Goal: Task Accomplishment & Management: Manage account settings

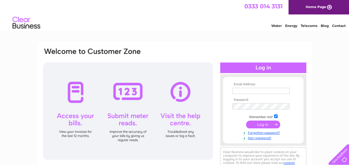
type input "info@junewoods.com"
click at [267, 123] on input "submit" at bounding box center [263, 124] width 34 height 8
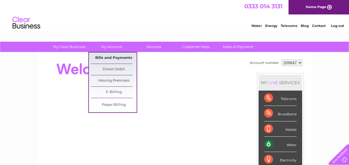
click at [115, 56] on link "Bills and Payments" at bounding box center [114, 57] width 46 height 11
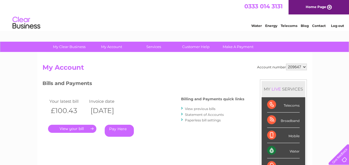
click at [85, 127] on link "." at bounding box center [72, 129] width 48 height 8
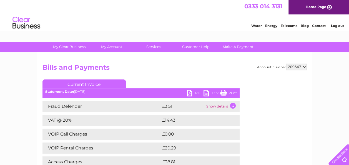
click at [189, 93] on link "PDF" at bounding box center [195, 94] width 17 height 8
